Goal: Information Seeking & Learning: Check status

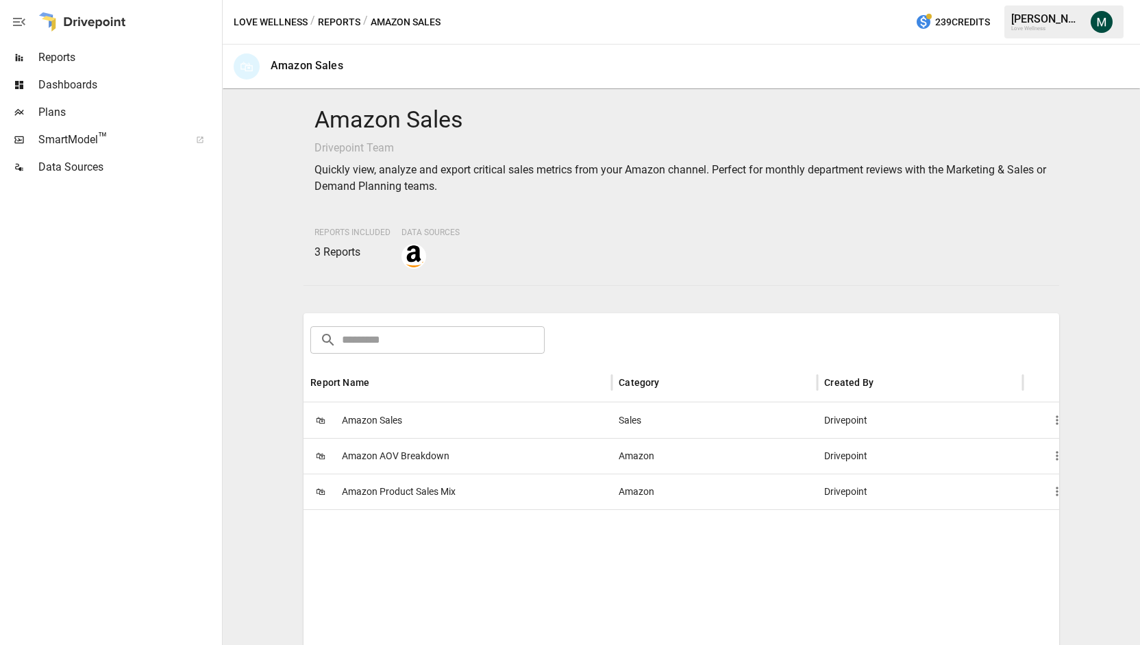
click at [362, 425] on span "Amazon Sales" at bounding box center [372, 420] width 60 height 35
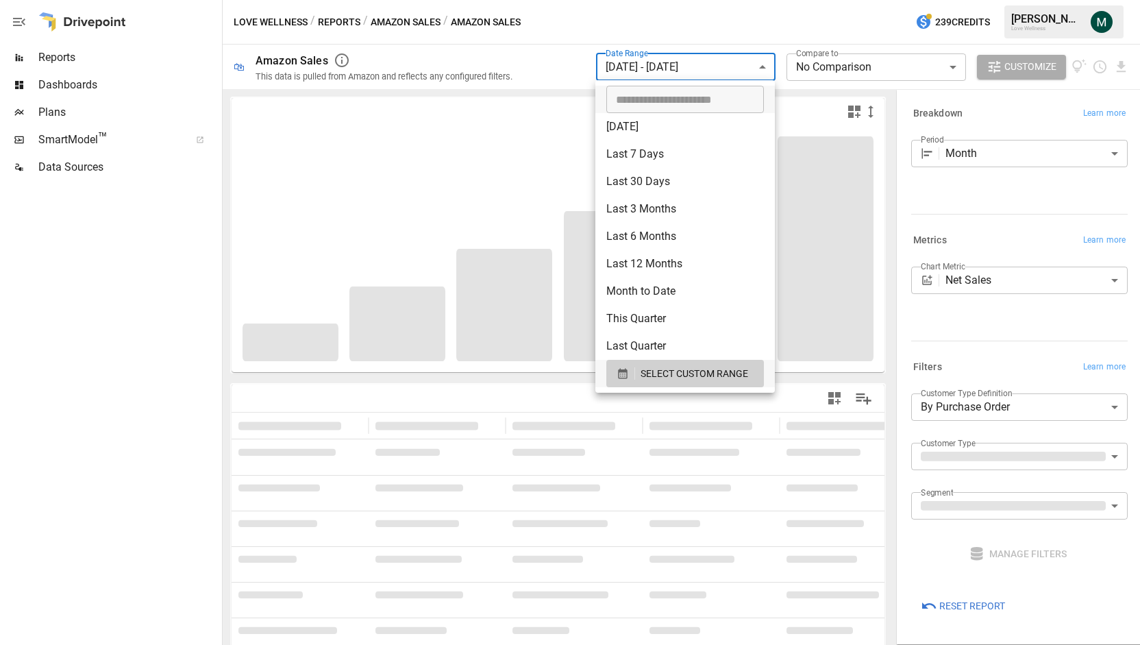
click at [690, 0] on body "**********" at bounding box center [570, 0] width 1140 height 0
click at [662, 379] on span "SELECT CUSTOM RANGE" at bounding box center [694, 373] width 108 height 17
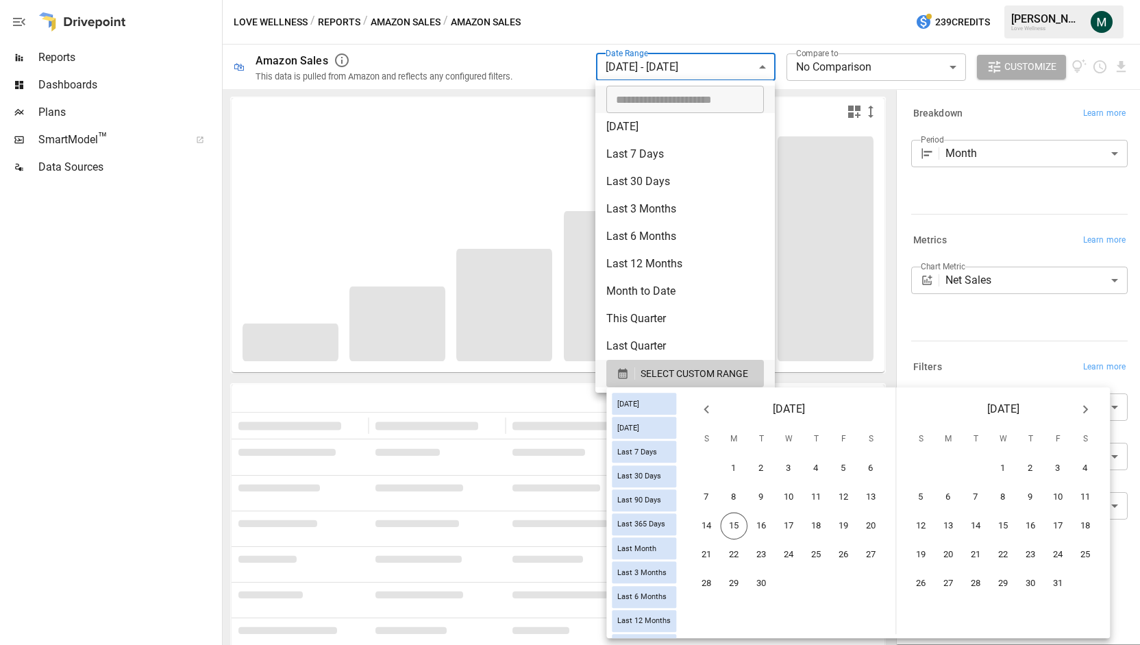
click at [714, 408] on icon "Previous month" at bounding box center [706, 409] width 16 height 16
click at [853, 465] on button "1" at bounding box center [843, 468] width 27 height 27
click at [716, 613] on button "31" at bounding box center [706, 612] width 27 height 27
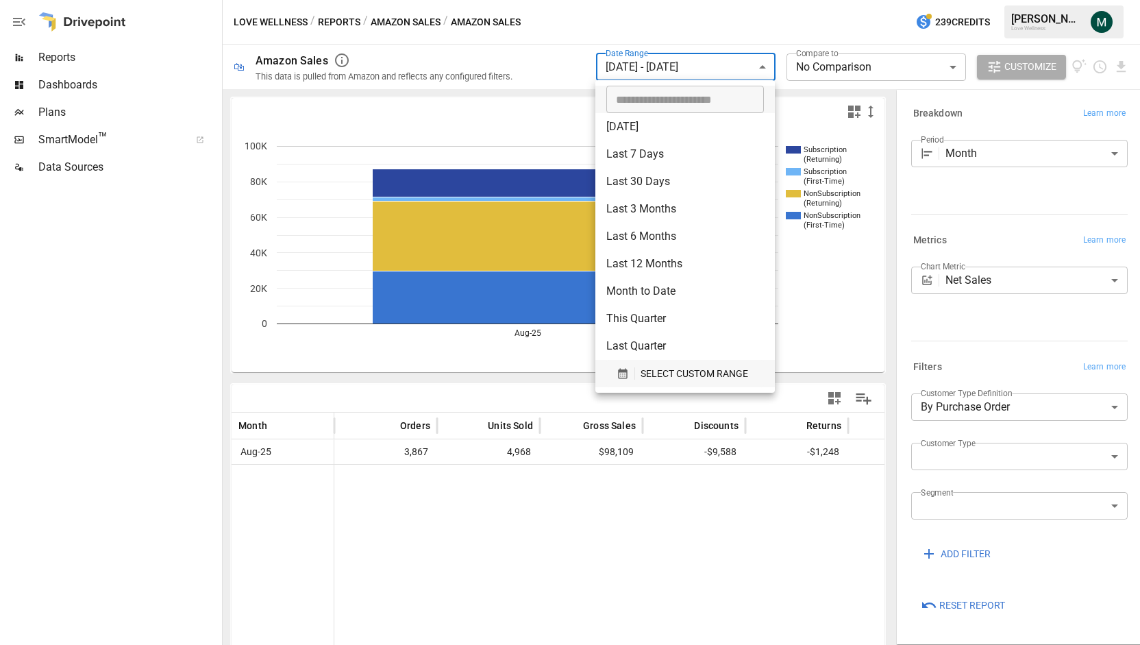
click at [653, 382] on span "SELECT CUSTOM RANGE" at bounding box center [694, 373] width 108 height 17
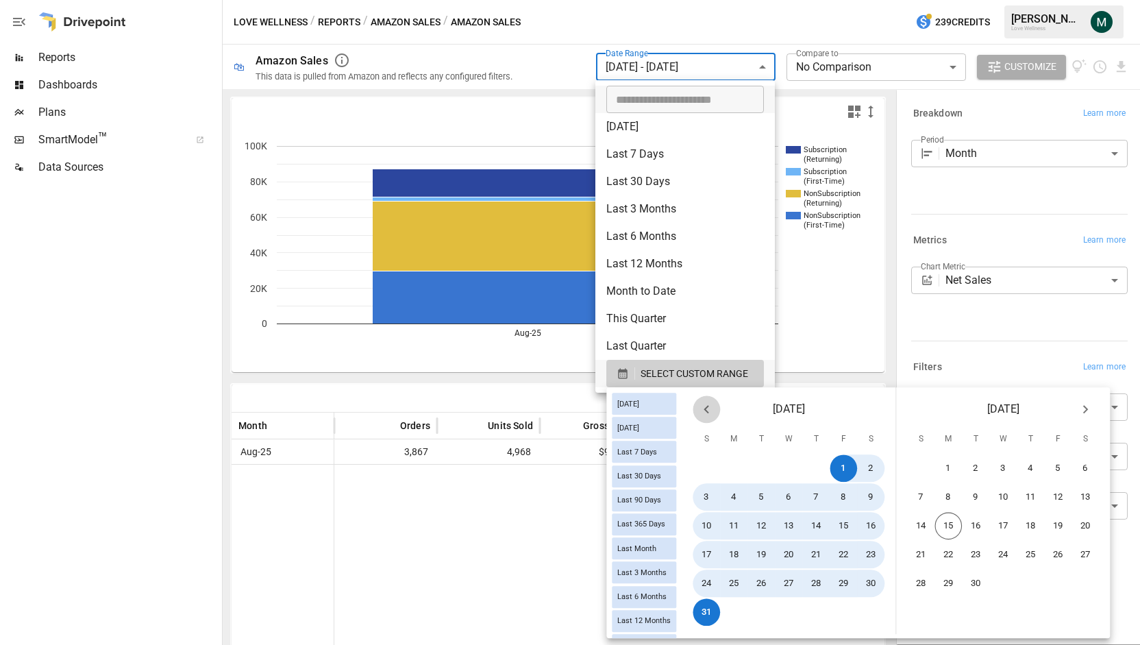
click at [706, 416] on button "Previous month" at bounding box center [705, 408] width 27 height 27
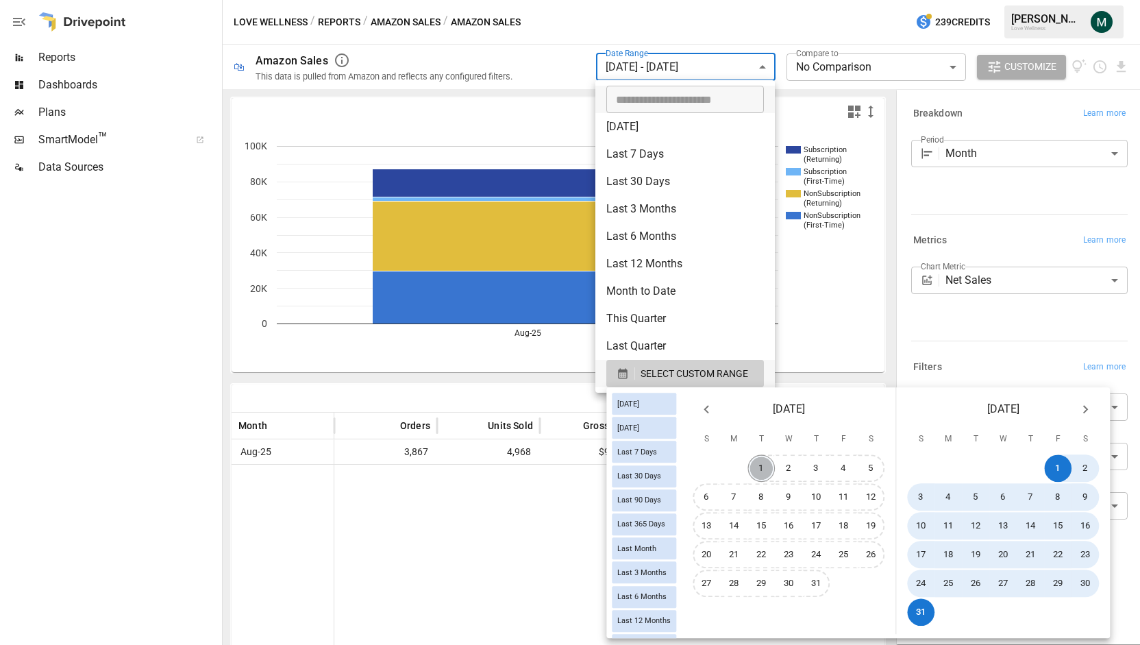
click at [767, 466] on button "1" at bounding box center [761, 468] width 27 height 27
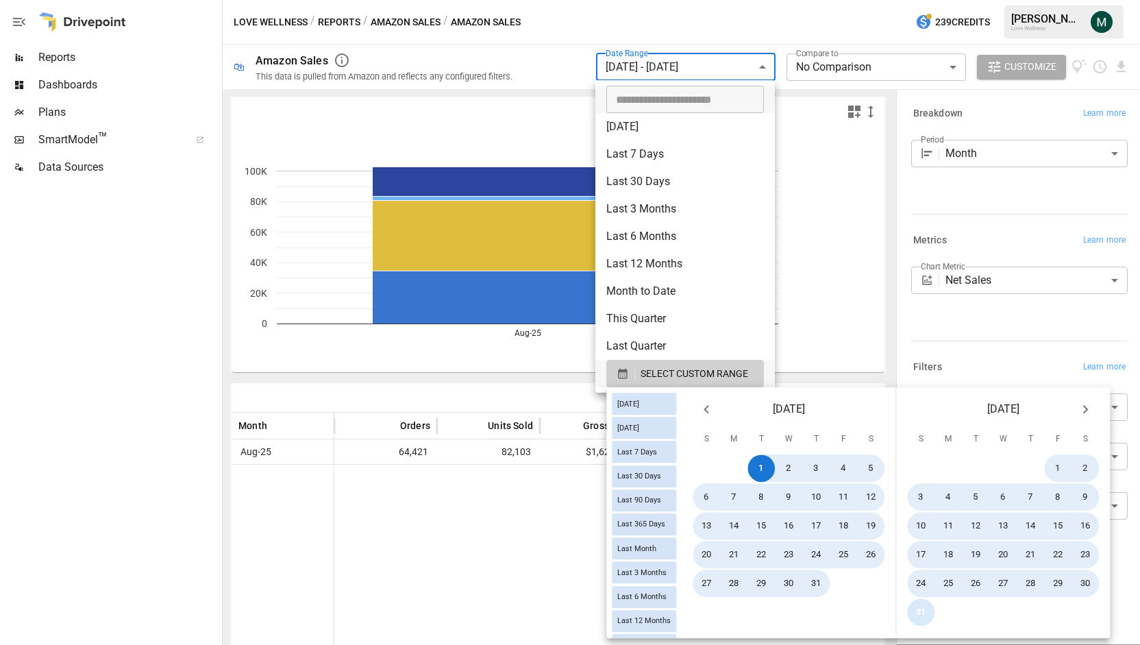
click at [935, 614] on button "31" at bounding box center [921, 612] width 27 height 27
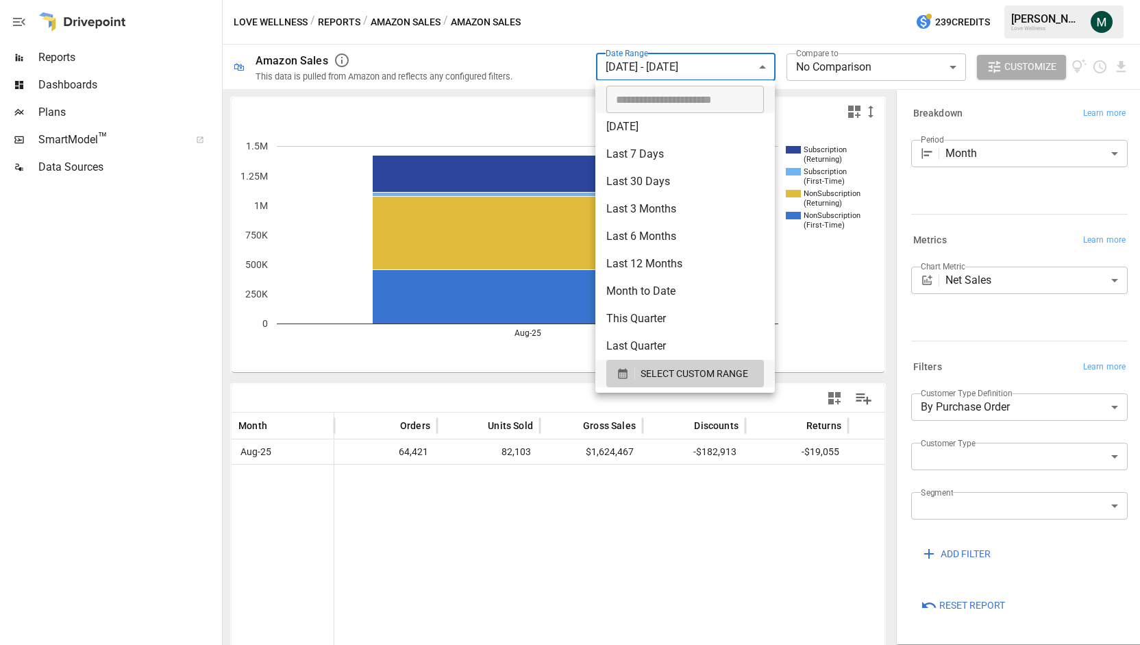
click at [1008, 175] on div at bounding box center [570, 322] width 1140 height 645
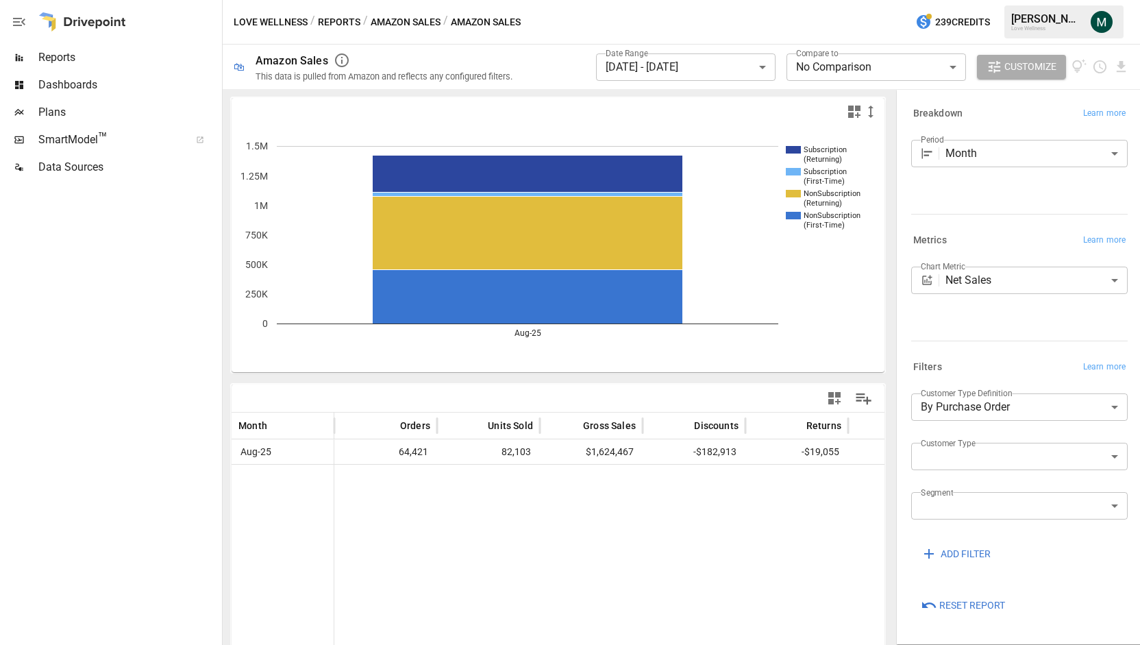
click at [974, 237] on div "Metrics Learn more" at bounding box center [1019, 240] width 216 height 19
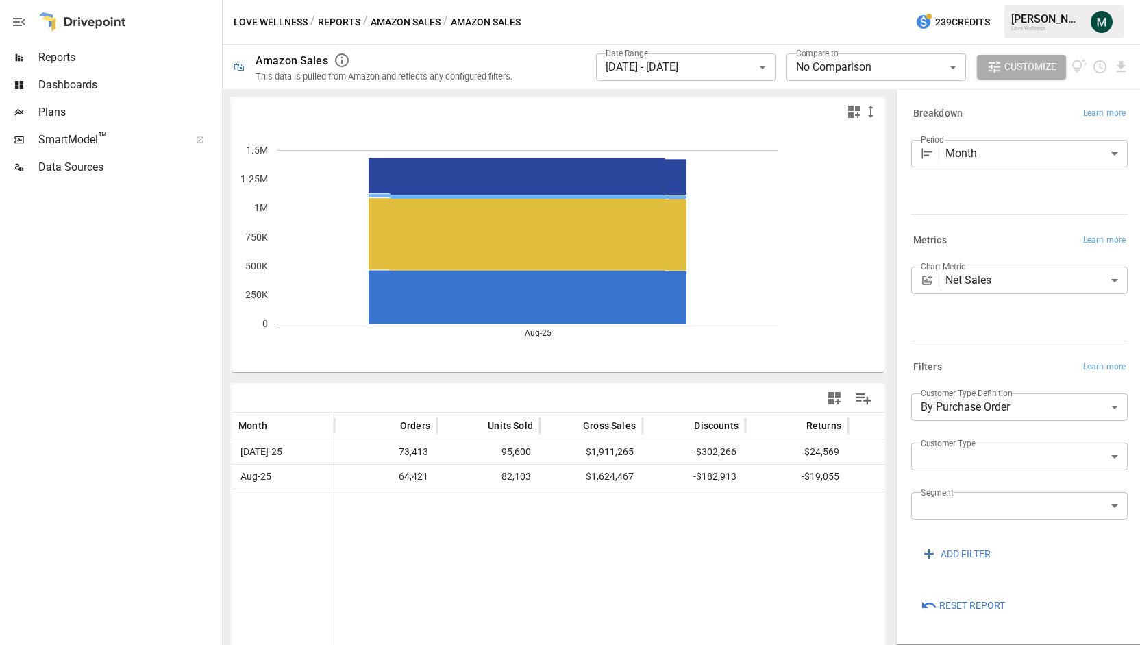
click at [662, 0] on body "**********" at bounding box center [570, 0] width 1140 height 0
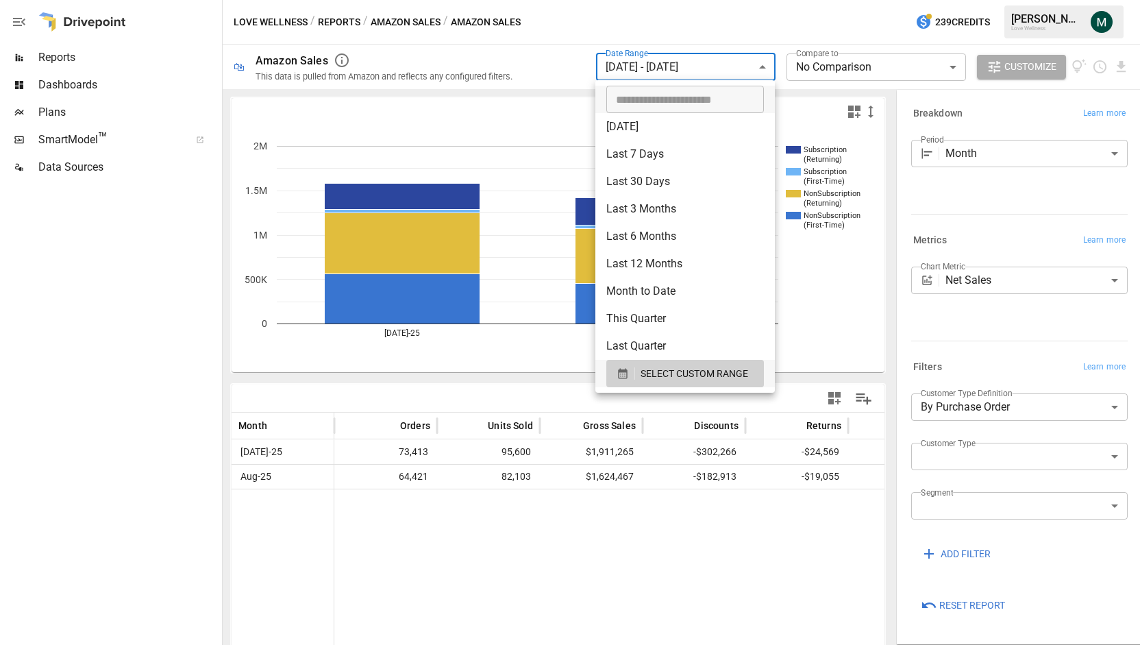
click at [548, 49] on div at bounding box center [570, 322] width 1140 height 645
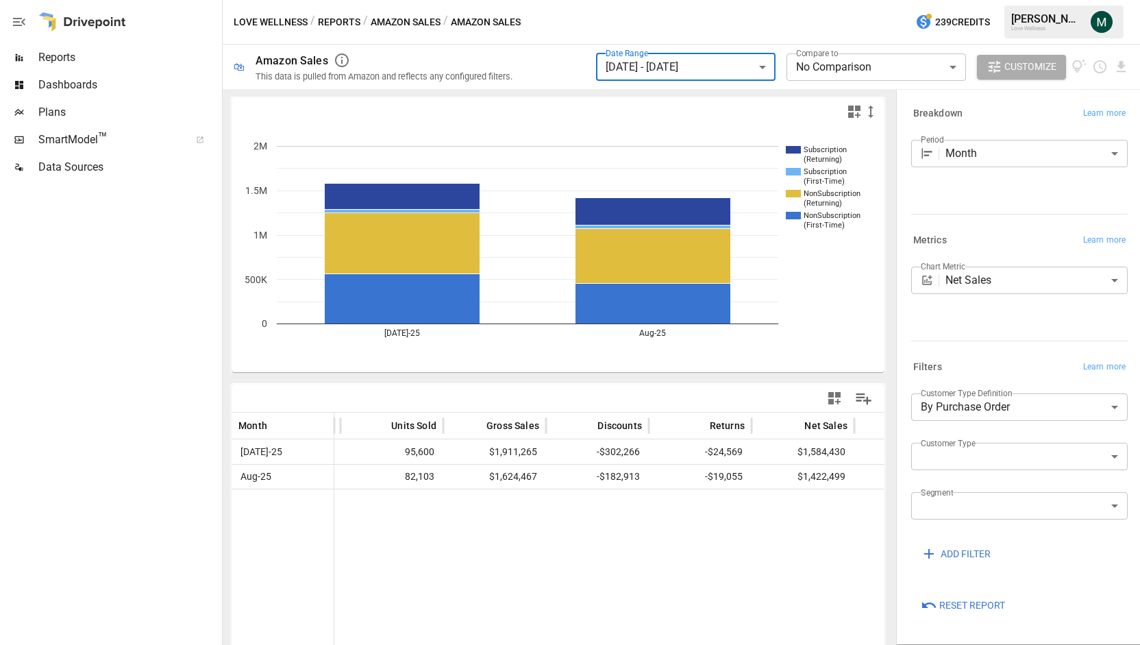
scroll to position [0, 98]
drag, startPoint x: 490, startPoint y: 475, endPoint x: 552, endPoint y: 480, distance: 61.9
click at [552, 480] on div "Aug-25 64,421 82,103 $1,624,467 -$182,913 -$19,055 $1,422,499 $31,703 $14" at bounding box center [904, 476] width 1541 height 25
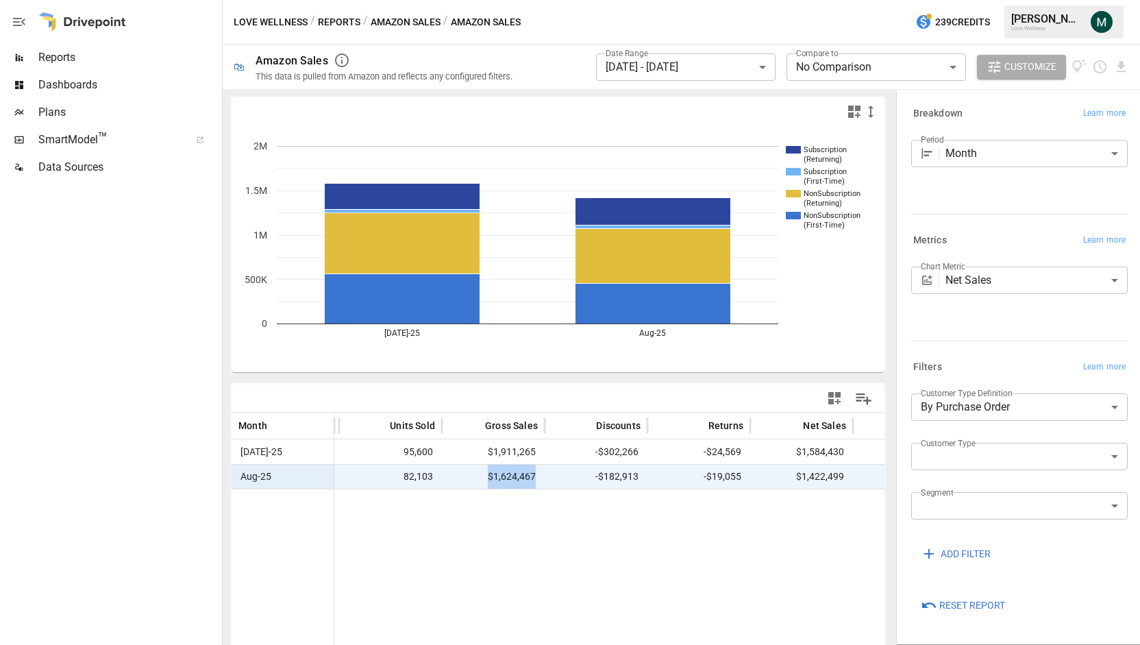
copy span "$1,624,467"
